Goal: Navigation & Orientation: Find specific page/section

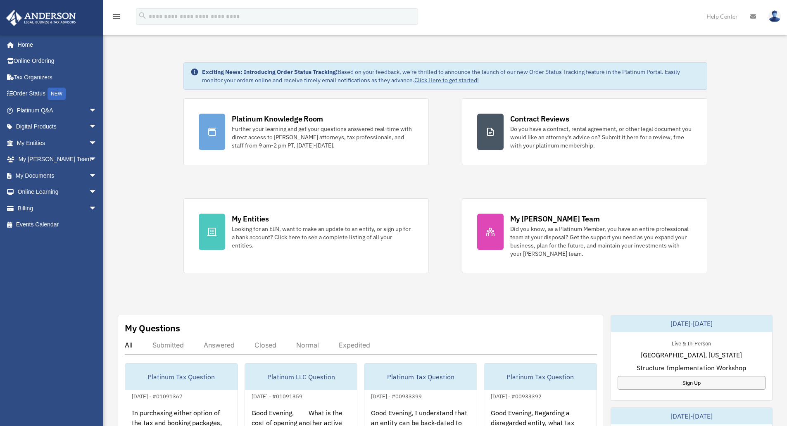
click at [155, 145] on div "Exciting News: Introducing Order Status Tracking! Based on your feedback, we're…" at bounding box center [445, 417] width 696 height 750
click at [89, 139] on span "arrow_drop_down" at bounding box center [97, 143] width 17 height 17
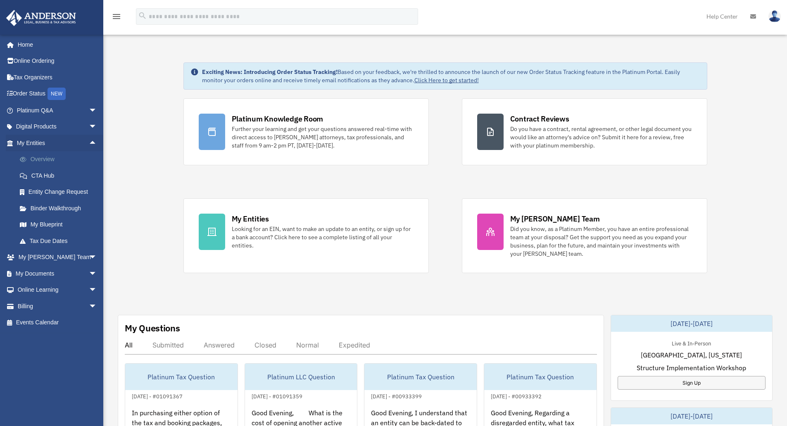
click at [50, 156] on link "Overview" at bounding box center [61, 159] width 98 height 17
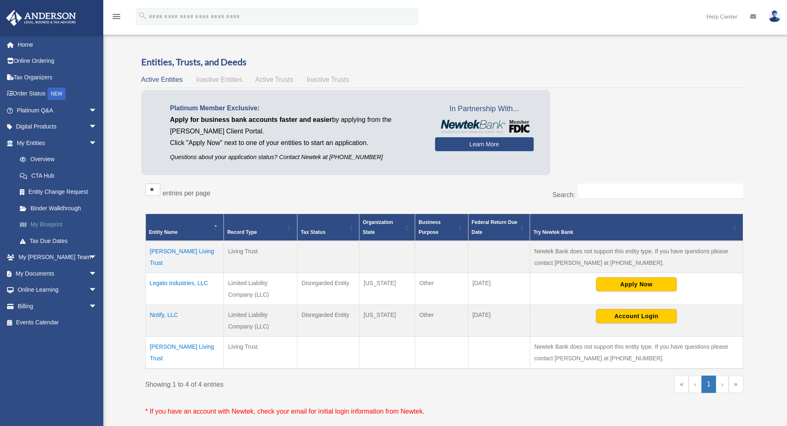
click at [57, 221] on link "My Blueprint" at bounding box center [61, 224] width 98 height 17
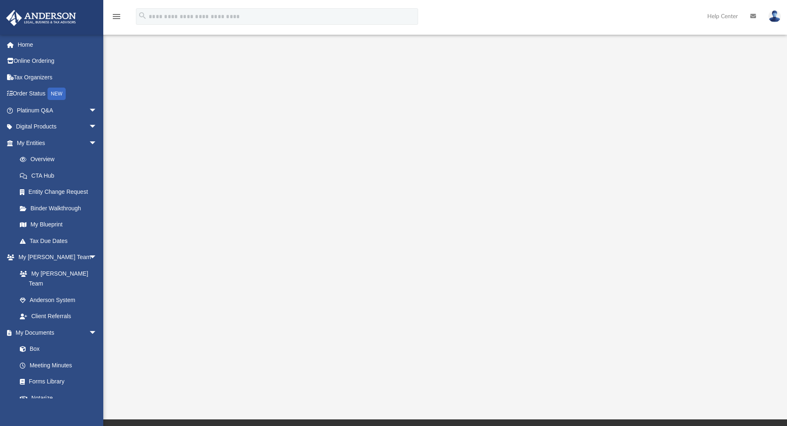
click at [161, 178] on div at bounding box center [446, 222] width 616 height 330
click at [752, 97] on div at bounding box center [446, 222] width 616 height 330
